Goal: Information Seeking & Learning: Learn about a topic

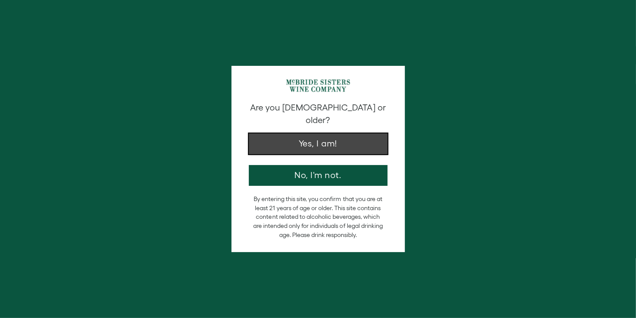
click at [315, 136] on button "Yes, I am!" at bounding box center [318, 143] width 139 height 21
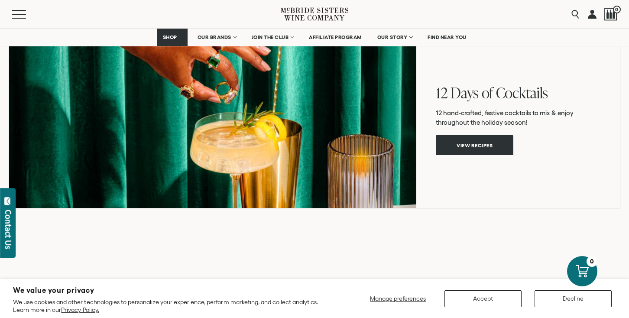
scroll to position [1603, 0]
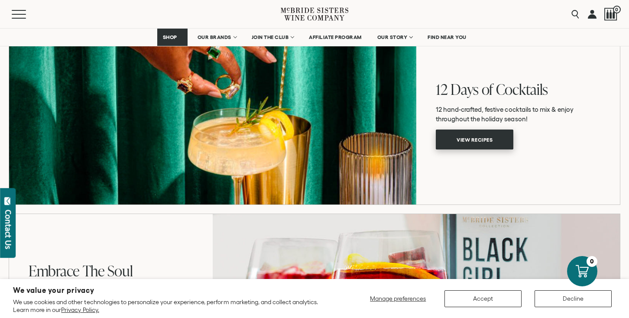
click at [474, 139] on span "View recipes" at bounding box center [475, 139] width 66 height 17
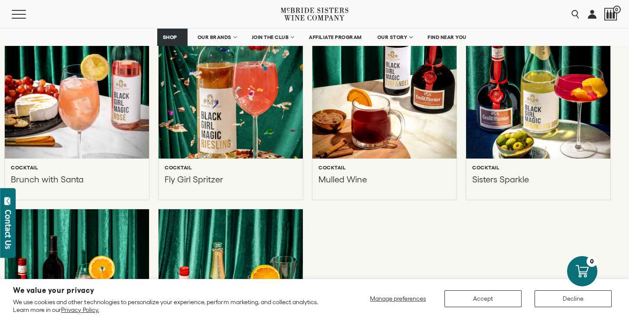
scroll to position [737, 0]
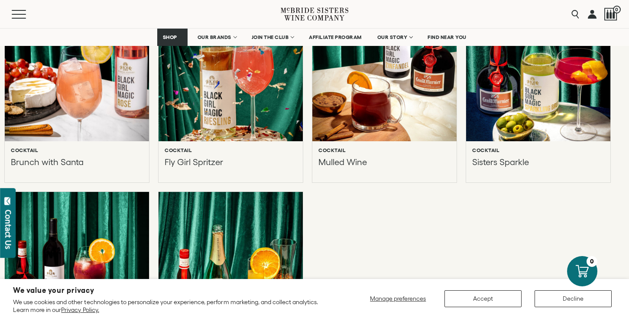
click at [123, 91] on div at bounding box center [76, 66] width 159 height 166
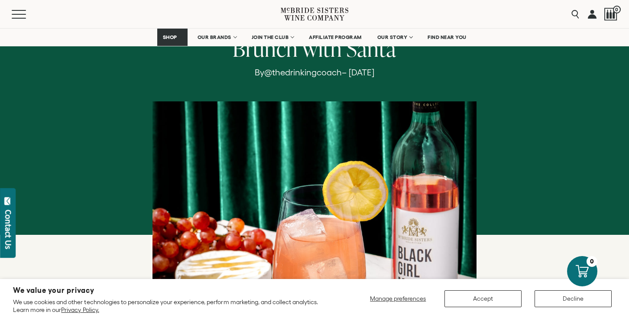
scroll to position [43, 0]
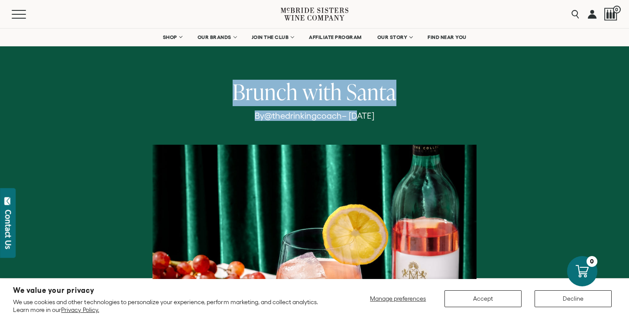
drag, startPoint x: 230, startPoint y: 89, endPoint x: 326, endPoint y: 118, distance: 100.5
click at [332, 117] on div "Brunch with Santa By @thedrinkingcoach – May 05, 2022" at bounding box center [314, 237] width 524 height 315
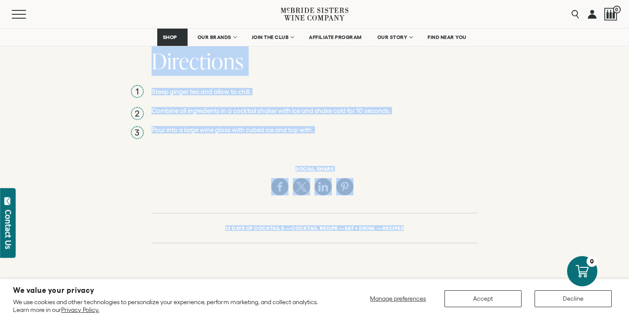
scroll to position [607, 0]
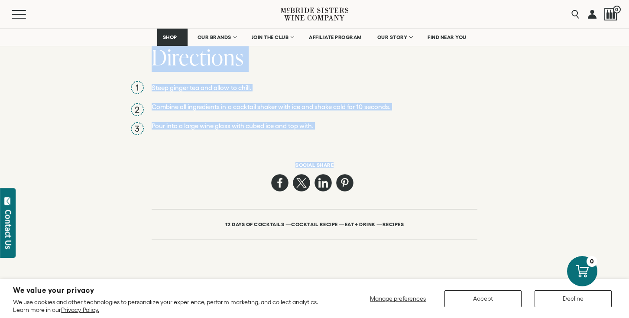
drag, startPoint x: 206, startPoint y: 129, endPoint x: 422, endPoint y: 162, distance: 218.3
click at [423, 161] on div "Brunch with Santa By @thedrinkingcoach – May 05, 2022 Recipe Time: 10 minutes R…" at bounding box center [314, 176] width 629 height 1541
copy div "Brunch with Santa By @thedrinkingcoach – May 05, 2022 Recipe Time: 10 minutes R…"
click at [476, 296] on button "Accept" at bounding box center [483, 298] width 77 height 17
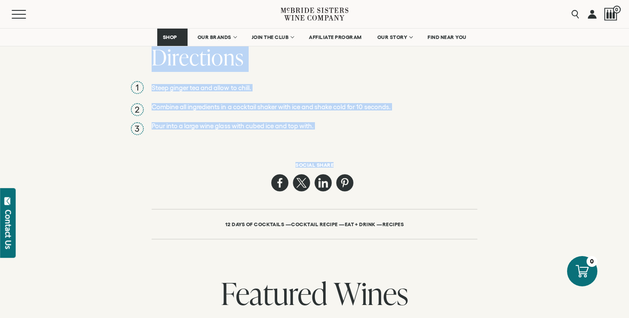
click at [482, 119] on div "Recipe Time: 10 minutes Recipe serving: 1 Ingredients 6 oz. Black Girl Magic Ro…" at bounding box center [314, 54] width 629 height 431
click at [390, 137] on div "Directions Steep ginger tea and allow to chill. Combine all ingredients in a co…" at bounding box center [315, 142] width 326 height 195
click at [581, 110] on div "Recipe Time: 10 minutes Recipe serving: 1 Ingredients 6 oz. Black Girl Magic Ro…" at bounding box center [314, 54] width 629 height 431
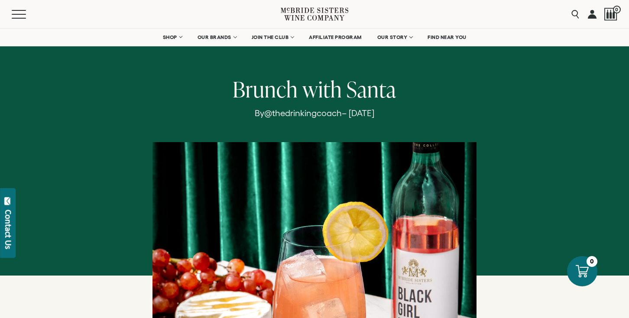
scroll to position [0, 0]
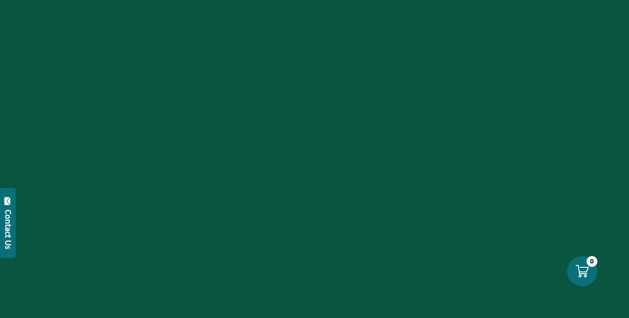
scroll to position [737, 0]
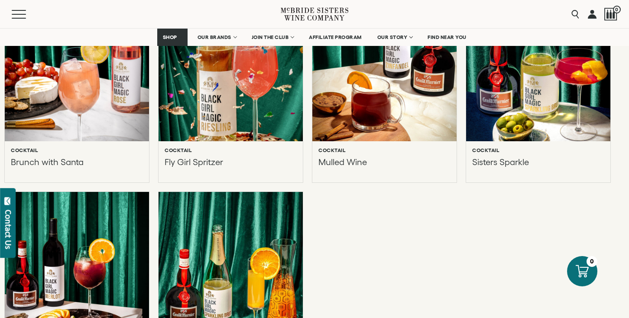
click at [211, 122] on div at bounding box center [230, 66] width 159 height 166
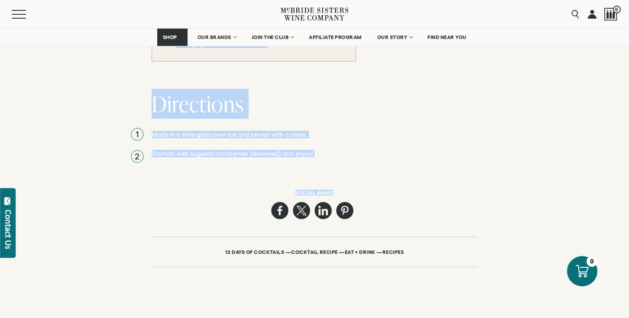
scroll to position [563, 0]
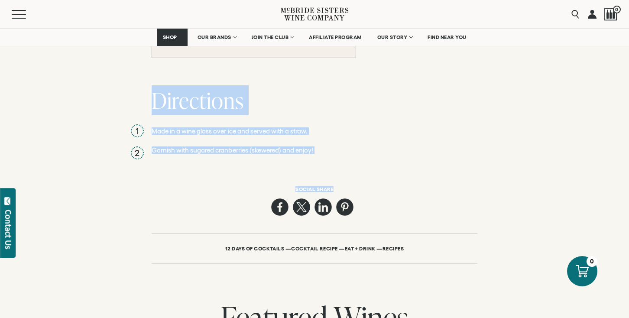
drag, startPoint x: 248, startPoint y: 93, endPoint x: 381, endPoint y: 160, distance: 148.7
click at [381, 160] on div "Fly Girl Spritzer By @cocktailswithwhiskey – [DATE] Recipe Time: 5 minutes Reci…" at bounding box center [314, 88] width 629 height 1278
copy div "Fly Girl Spritzer By @cocktailswithwhiskey – [DATE] Recipe Time: 5 minutes Reci…"
